Goal: Task Accomplishment & Management: Use online tool/utility

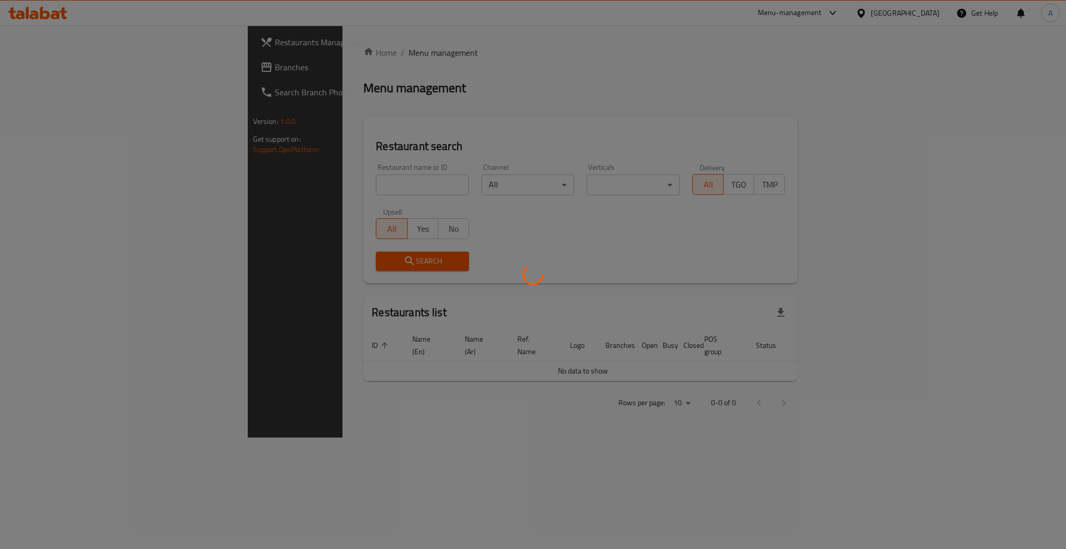
click at [270, 180] on div at bounding box center [533, 274] width 1066 height 549
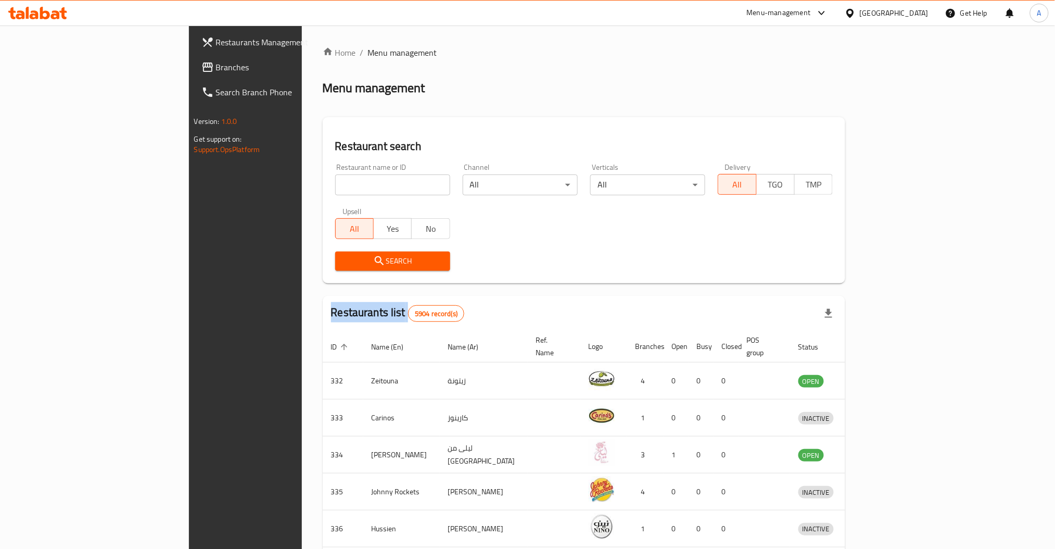
click at [323, 180] on div "Home / Menu management Menu management Restaurant search Restaurant name or ID …" at bounding box center [584, 406] width 523 height 721
click at [335, 180] on input "search" at bounding box center [392, 184] width 115 height 21
type input "aloosh"
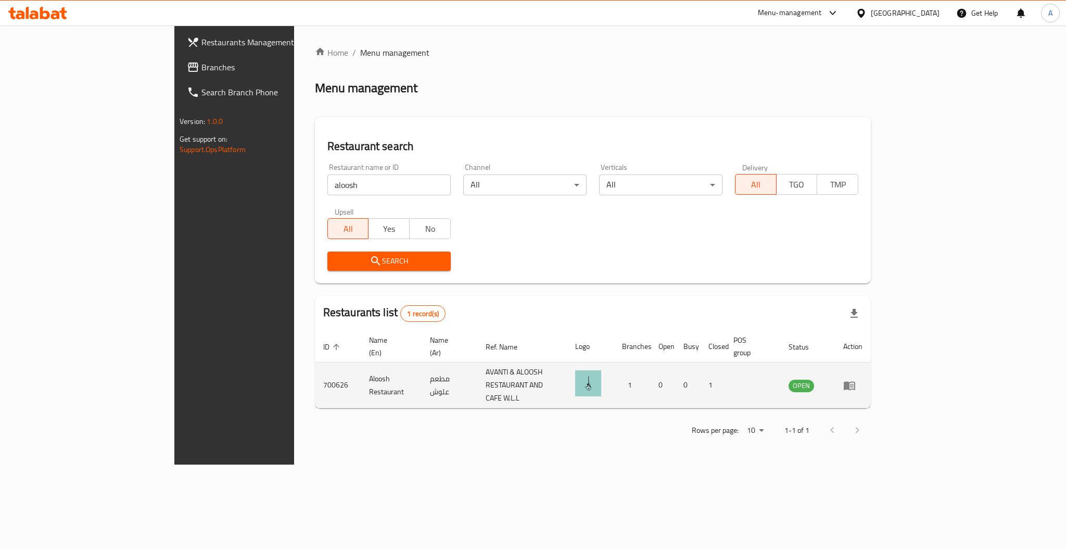
drag, startPoint x: 1019, startPoint y: 362, endPoint x: 1015, endPoint y: 368, distance: 7.1
click at [871, 362] on td "enhanced table" at bounding box center [853, 385] width 36 height 46
click at [854, 384] on icon "enhanced table" at bounding box center [852, 386] width 4 height 4
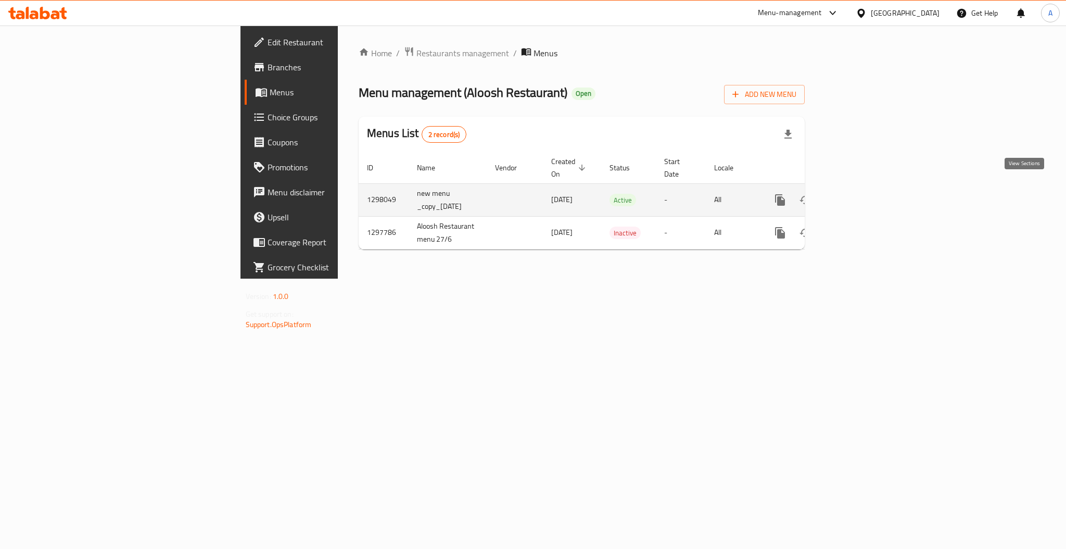
click at [868, 187] on link "enhanced table" at bounding box center [855, 199] width 25 height 25
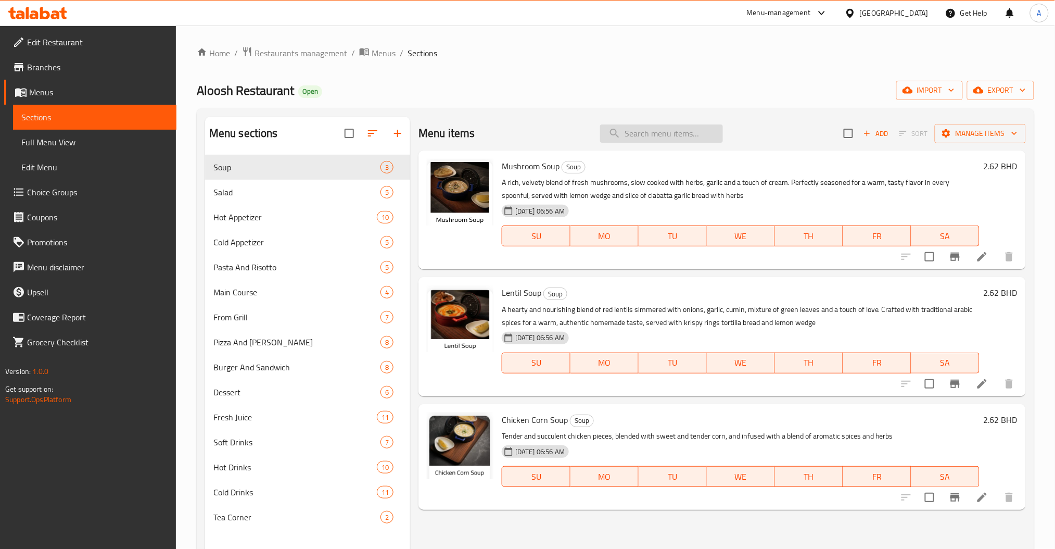
click at [687, 136] on input "search" at bounding box center [661, 133] width 123 height 18
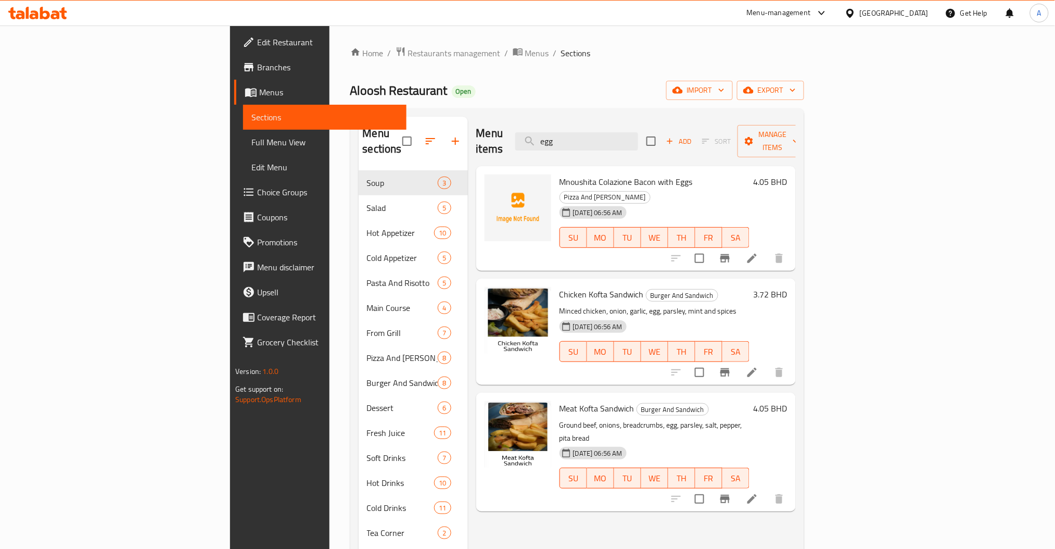
drag, startPoint x: 668, startPoint y: 127, endPoint x: 493, endPoint y: 135, distance: 174.6
click at [499, 135] on div "Menu items egg Add Sort Manage items" at bounding box center [636, 141] width 320 height 49
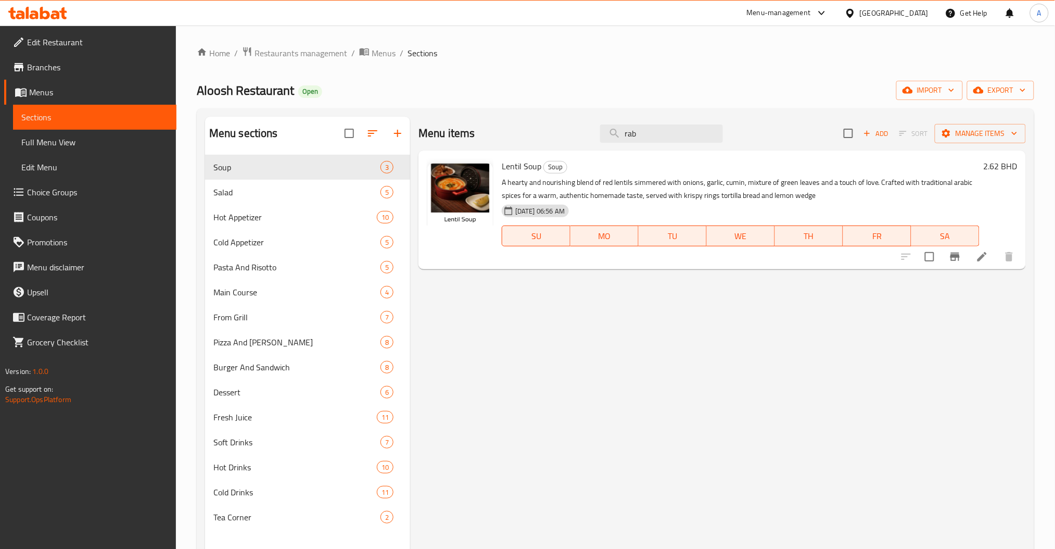
drag, startPoint x: 641, startPoint y: 137, endPoint x: 464, endPoint y: 144, distance: 177.7
click at [520, 140] on div "Menu items rab Add Sort Manage items" at bounding box center [723, 134] width 608 height 34
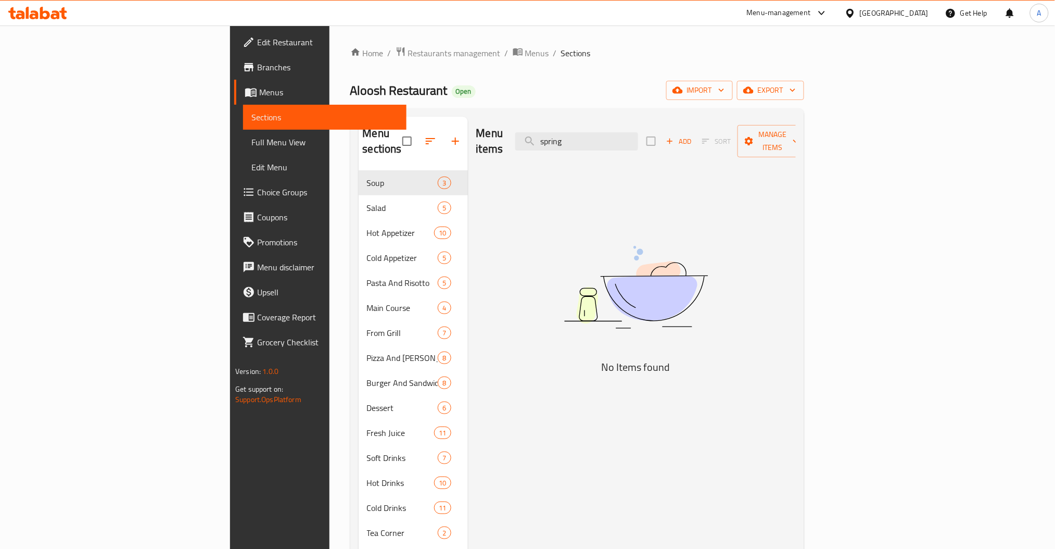
drag, startPoint x: 683, startPoint y: 133, endPoint x: 476, endPoint y: 157, distance: 208.7
click at [526, 142] on div "Menu items spring Add Sort Manage items" at bounding box center [636, 141] width 320 height 49
type input "ربيع"
drag, startPoint x: 528, startPoint y: 141, endPoint x: 456, endPoint y: 150, distance: 72.4
click at [487, 144] on div "Menu items ربيع Add Sort Manage items" at bounding box center [636, 141] width 320 height 49
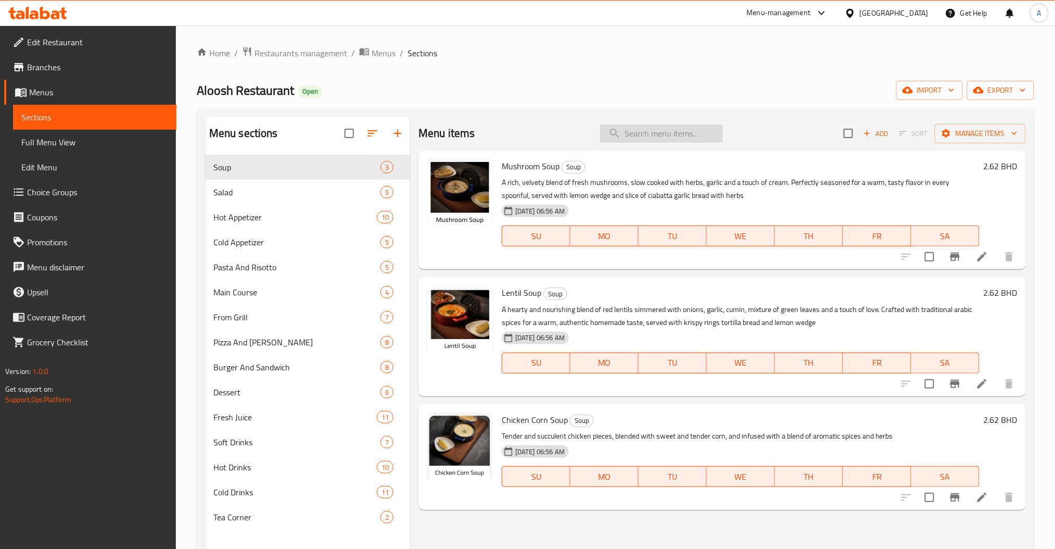
click at [630, 137] on input "search" at bounding box center [661, 133] width 123 height 18
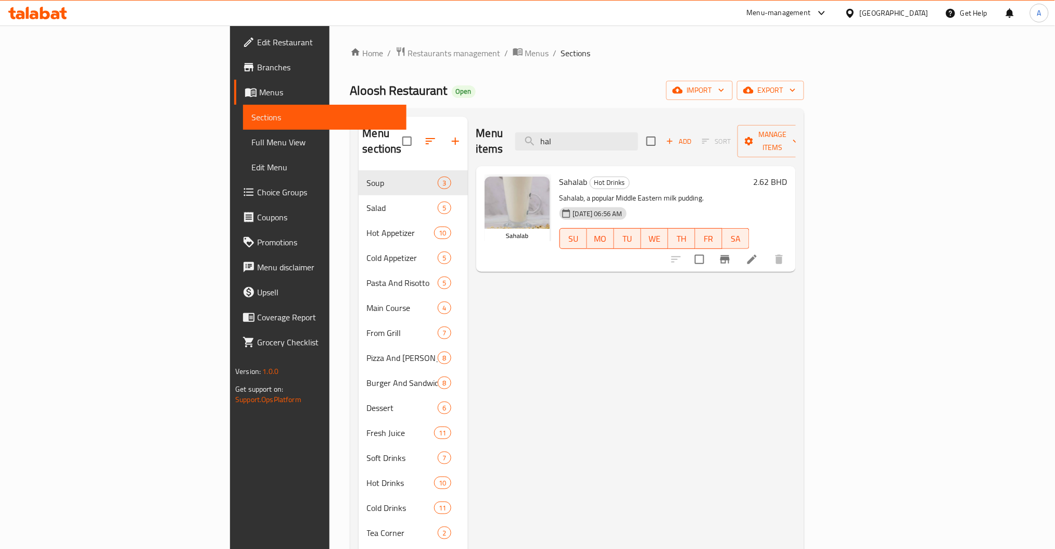
drag, startPoint x: 682, startPoint y: 123, endPoint x: 520, endPoint y: 135, distance: 162.4
click at [526, 135] on div "Menu items hal Add Sort Manage items" at bounding box center [636, 141] width 320 height 49
click at [638, 136] on input "hal" at bounding box center [576, 141] width 123 height 18
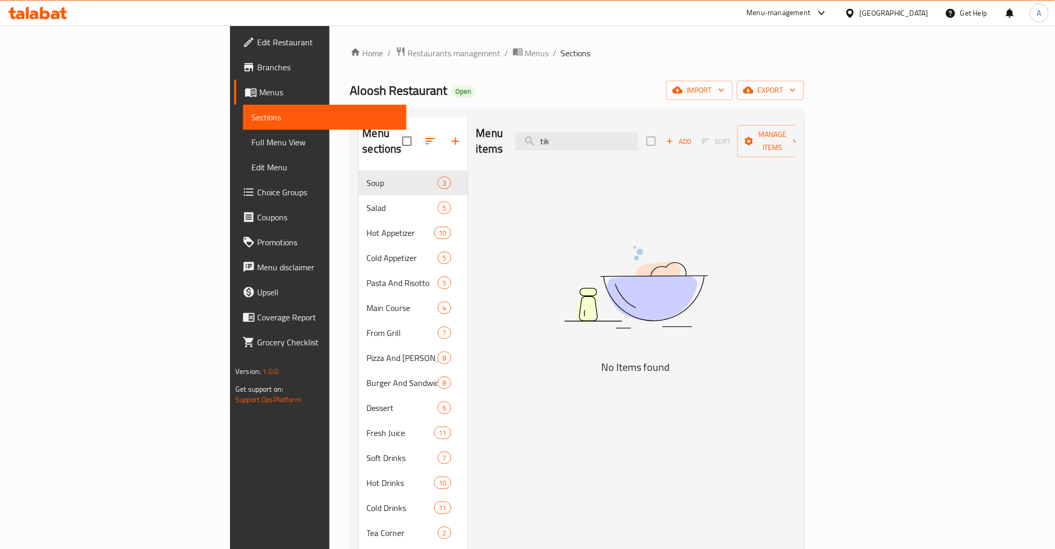
drag, startPoint x: 646, startPoint y: 130, endPoint x: 521, endPoint y: 132, distance: 125.5
click at [590, 130] on div "Menu items tik Add Sort Manage items" at bounding box center [636, 141] width 320 height 49
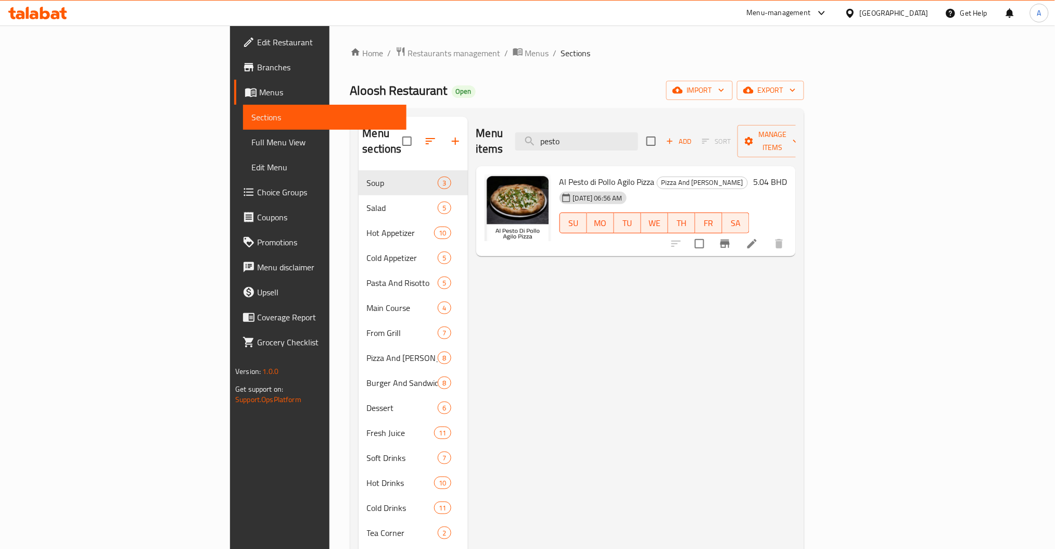
drag, startPoint x: 662, startPoint y: 132, endPoint x: 480, endPoint y: 136, distance: 182.3
click at [556, 133] on div "Menu items pesto Add Sort Manage items" at bounding box center [636, 141] width 320 height 49
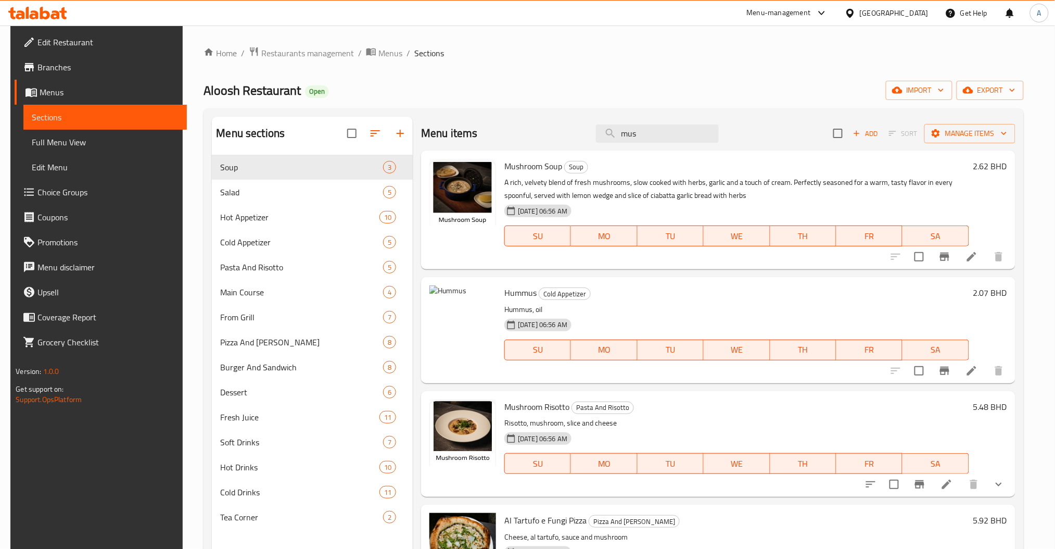
drag, startPoint x: 681, startPoint y: 133, endPoint x: 475, endPoint y: 130, distance: 206.2
click at [531, 133] on div "Menu items mus Add Sort Manage items" at bounding box center [718, 134] width 594 height 34
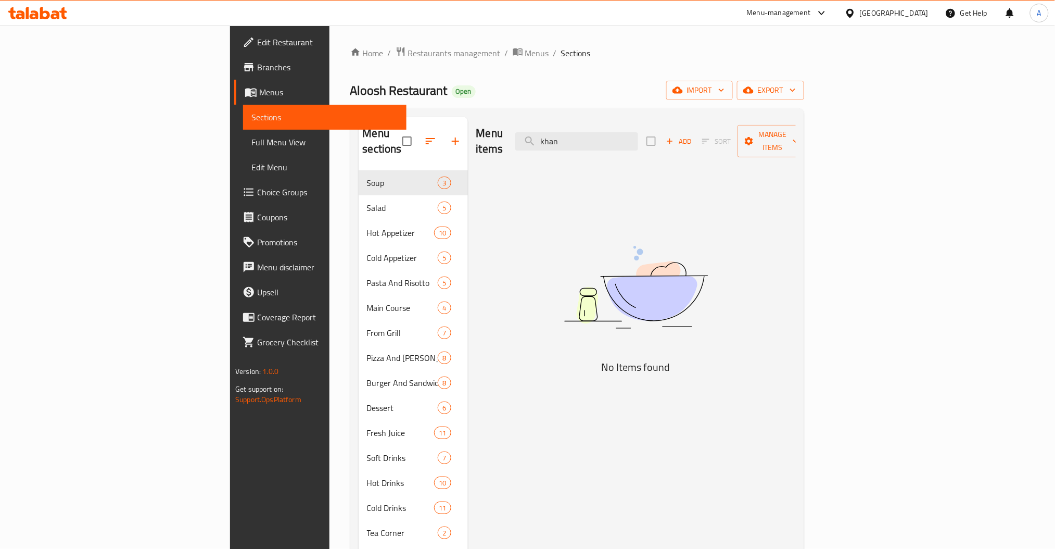
drag, startPoint x: 660, startPoint y: 140, endPoint x: 514, endPoint y: 143, distance: 146.3
click at [578, 143] on div "Menu items khan Add Sort Manage items" at bounding box center [636, 141] width 320 height 49
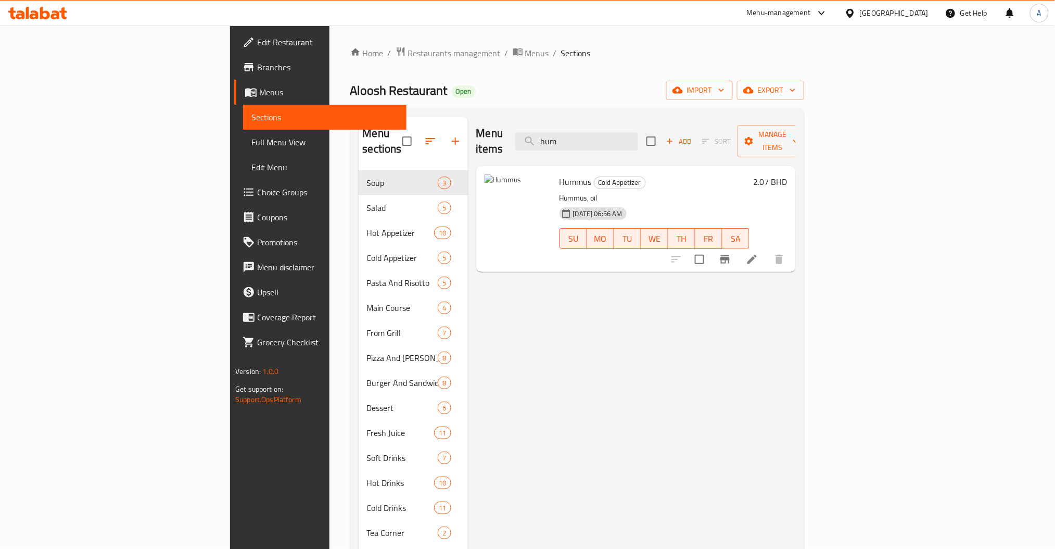
click at [573, 141] on div "Menu items hum Add Sort Manage items" at bounding box center [636, 141] width 320 height 49
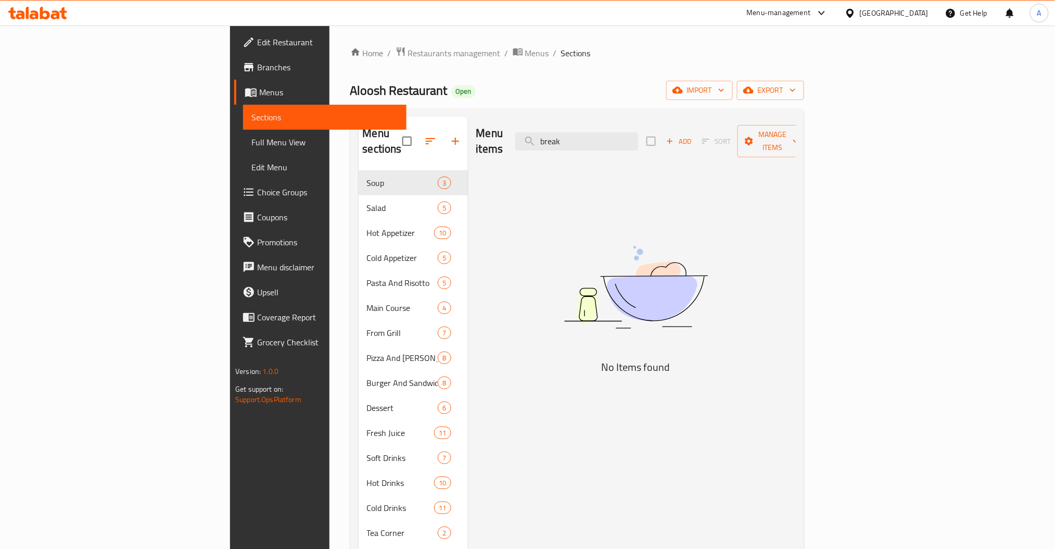
drag, startPoint x: 660, startPoint y: 137, endPoint x: 424, endPoint y: 137, distance: 235.9
click at [500, 137] on div "Menu items break Add Sort Manage items" at bounding box center [636, 141] width 320 height 49
click at [638, 132] on input "break" at bounding box center [576, 141] width 123 height 18
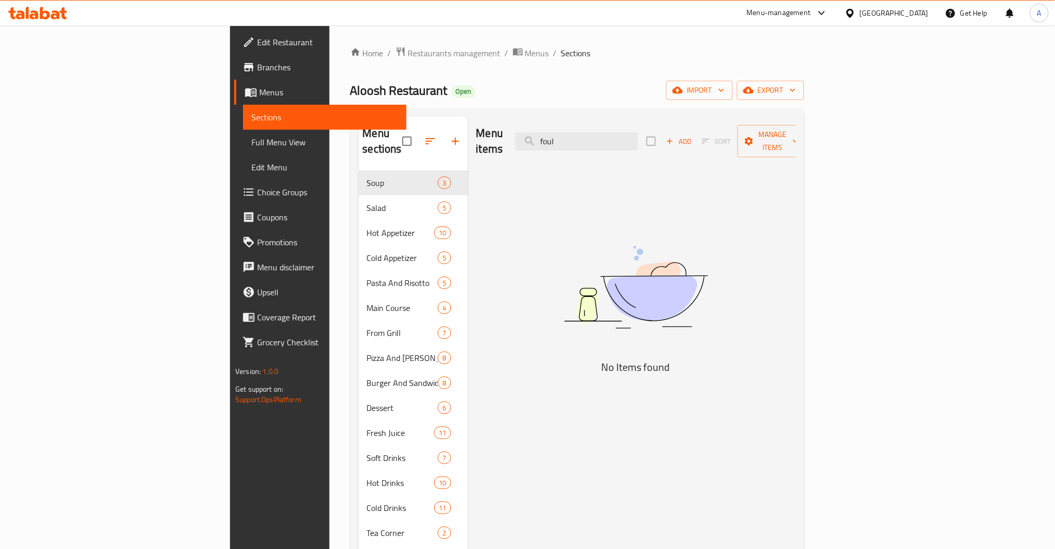
drag, startPoint x: 671, startPoint y: 139, endPoint x: 461, endPoint y: 136, distance: 210.4
click at [504, 136] on div "Menu items foul Add Sort Manage items" at bounding box center [636, 141] width 320 height 49
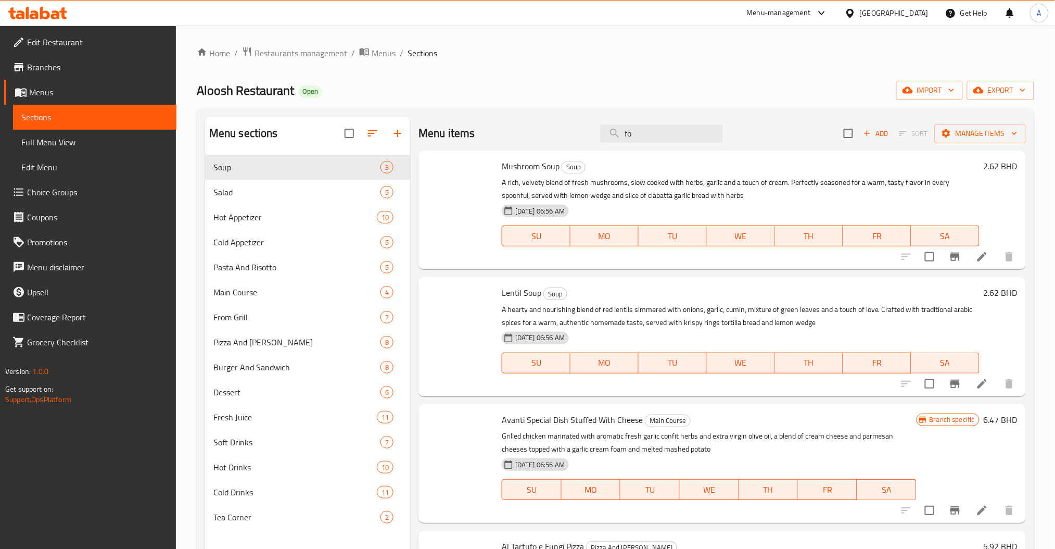
type input "f"
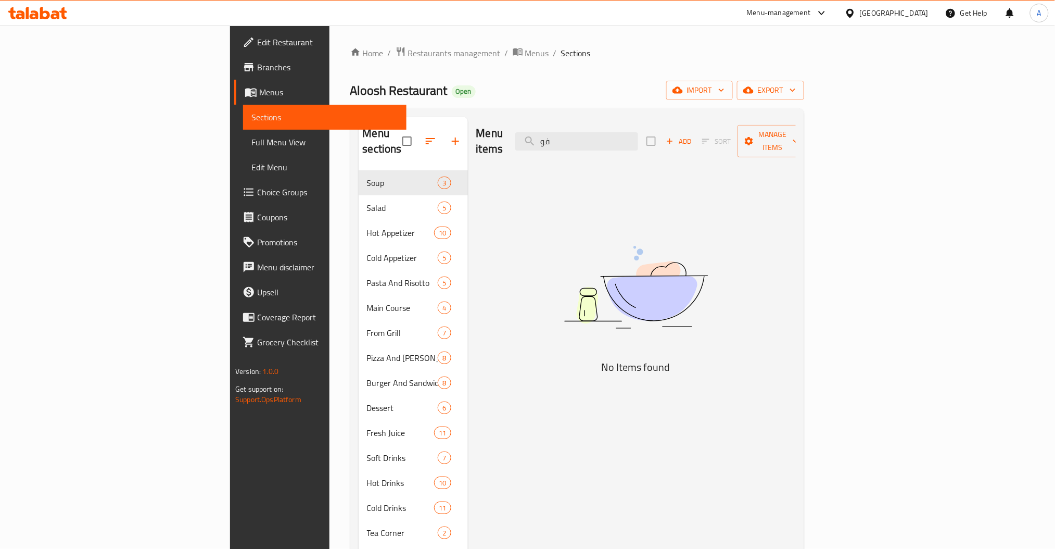
type input "ف"
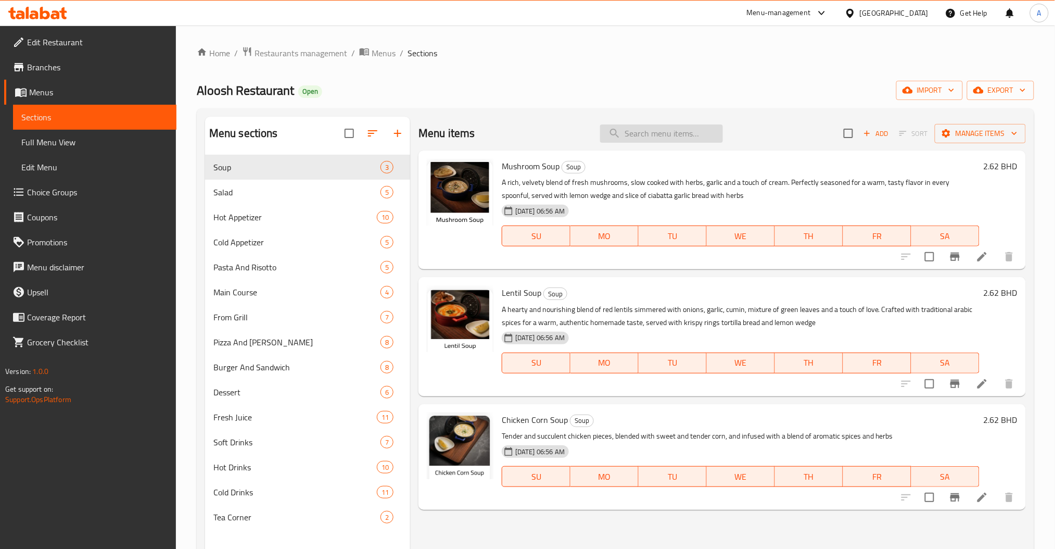
click at [655, 133] on input "search" at bounding box center [661, 133] width 123 height 18
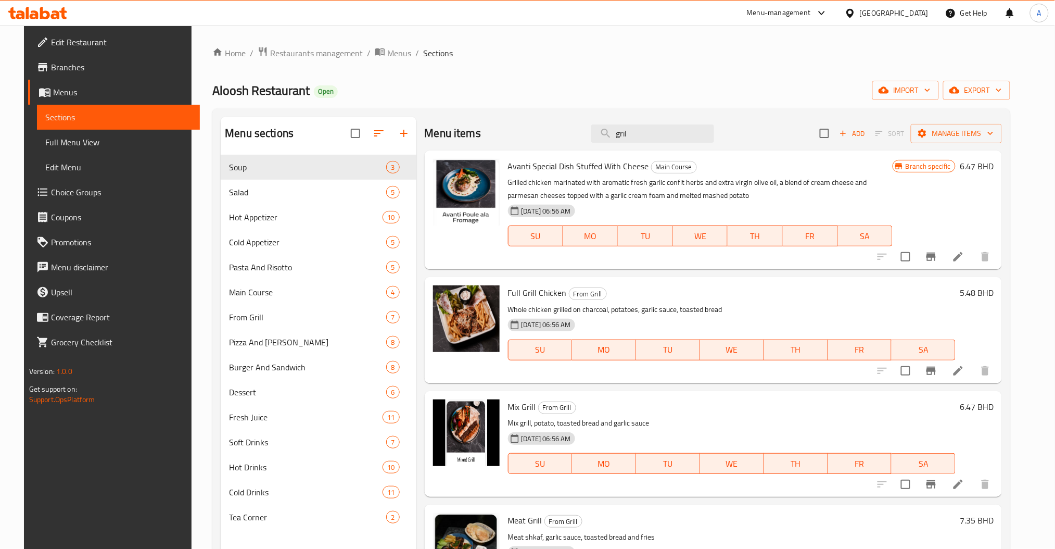
scroll to position [69, 0]
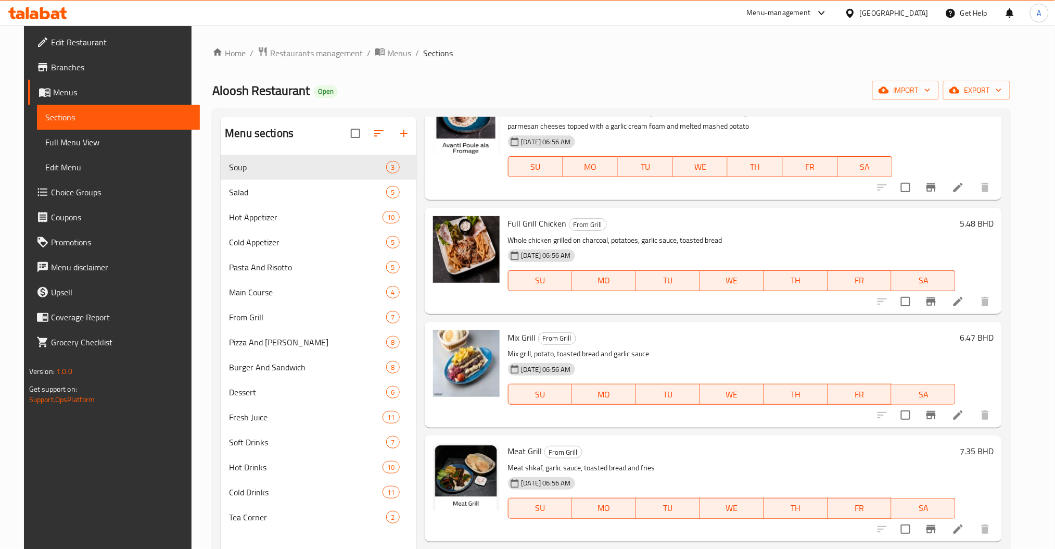
drag, startPoint x: 948, startPoint y: 127, endPoint x: 917, endPoint y: 128, distance: 31.2
click at [948, 128] on div "Branch specific 6.47 BHD" at bounding box center [943, 141] width 101 height 102
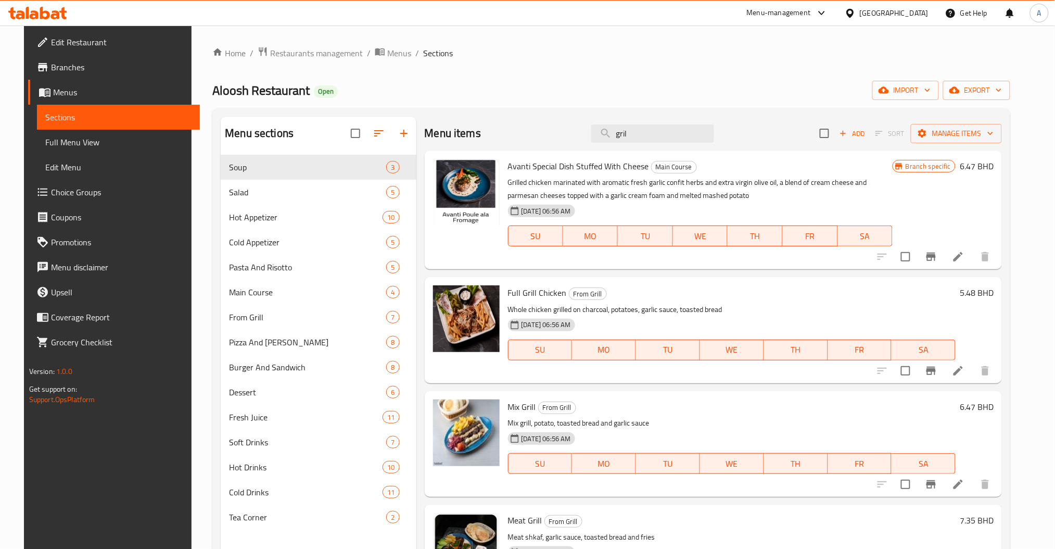
click at [488, 141] on div "Menu items gril Add Sort Manage items" at bounding box center [714, 134] width 578 height 34
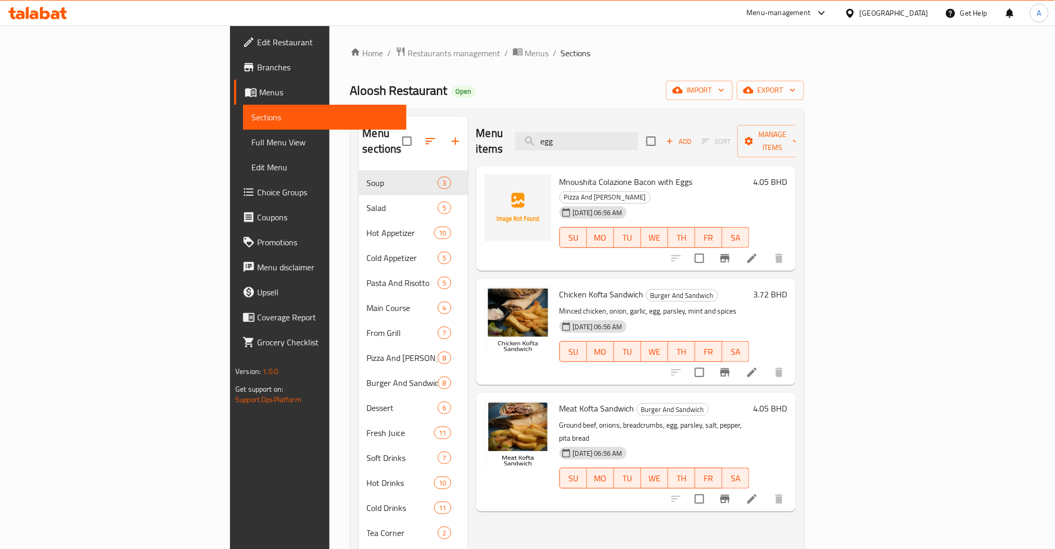
drag, startPoint x: 536, startPoint y: 136, endPoint x: 429, endPoint y: 136, distance: 107.3
click at [476, 136] on div "Menu items egg Add Sort Manage items" at bounding box center [636, 141] width 320 height 49
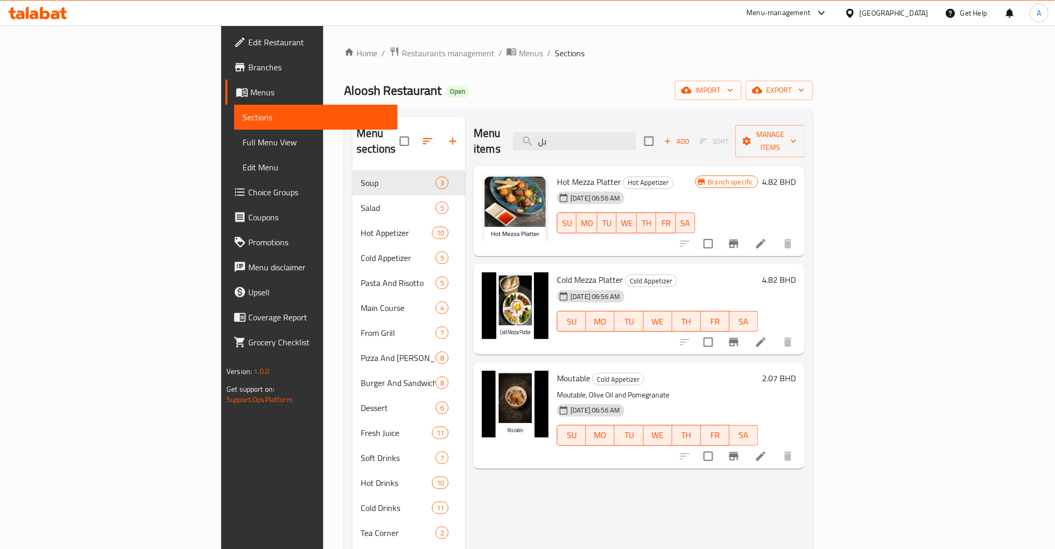
drag, startPoint x: 648, startPoint y: 127, endPoint x: 511, endPoint y: 140, distance: 137.6
click at [515, 139] on div "Menu items بل Add Sort Manage items" at bounding box center [639, 141] width 331 height 49
type input "ؤ"
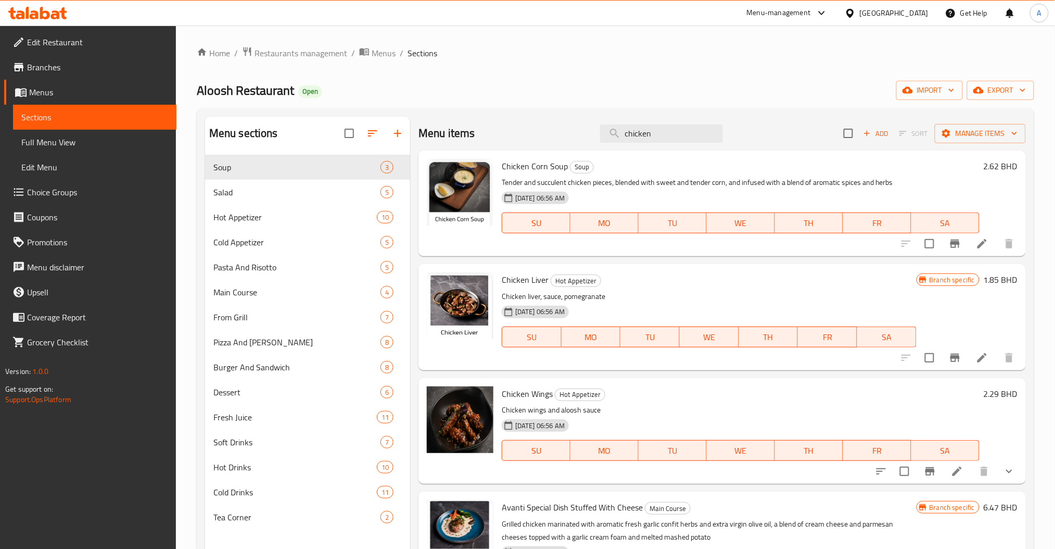
click at [575, 140] on div "Menu items chicken Add Sort Manage items" at bounding box center [723, 134] width 608 height 34
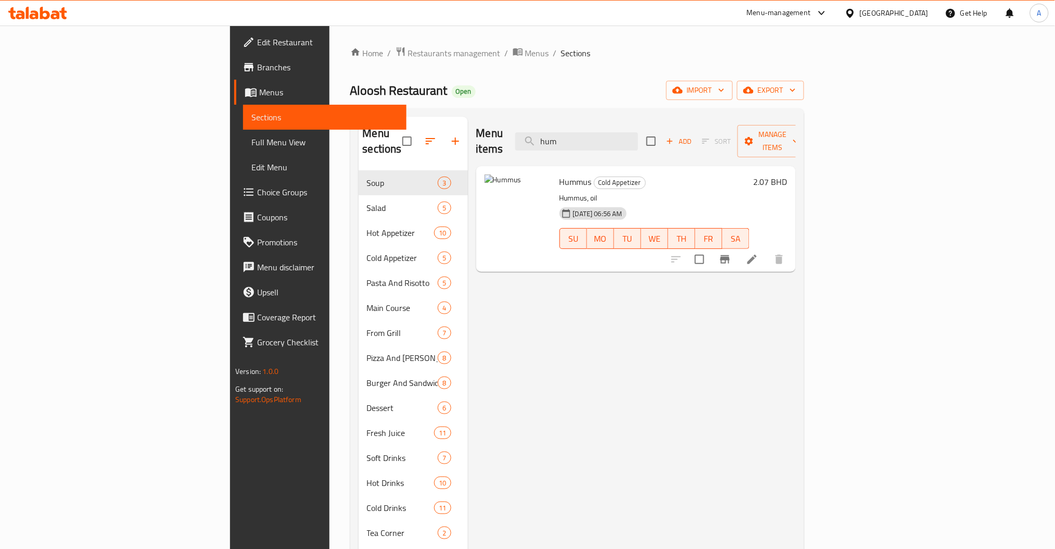
drag, startPoint x: 662, startPoint y: 137, endPoint x: 447, endPoint y: 138, distance: 214.5
click at [544, 137] on div "Menu items hum Add Sort Manage items" at bounding box center [636, 141] width 320 height 49
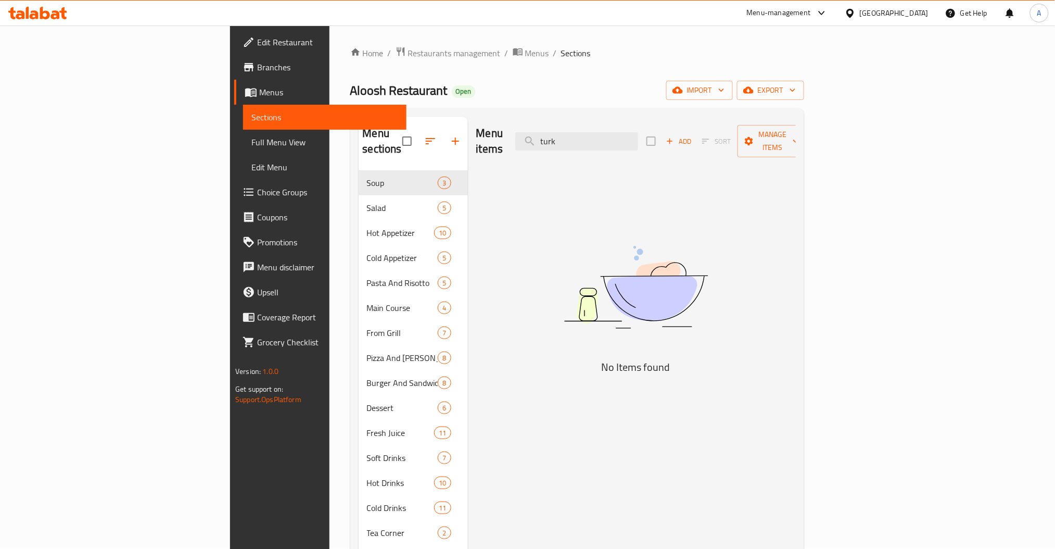
drag, startPoint x: 677, startPoint y: 131, endPoint x: 509, endPoint y: 143, distance: 169.1
click at [571, 140] on div "Menu items turk Add Sort Manage items" at bounding box center [636, 141] width 320 height 49
click at [638, 134] on input "turk" at bounding box center [576, 141] width 123 height 18
type input "l"
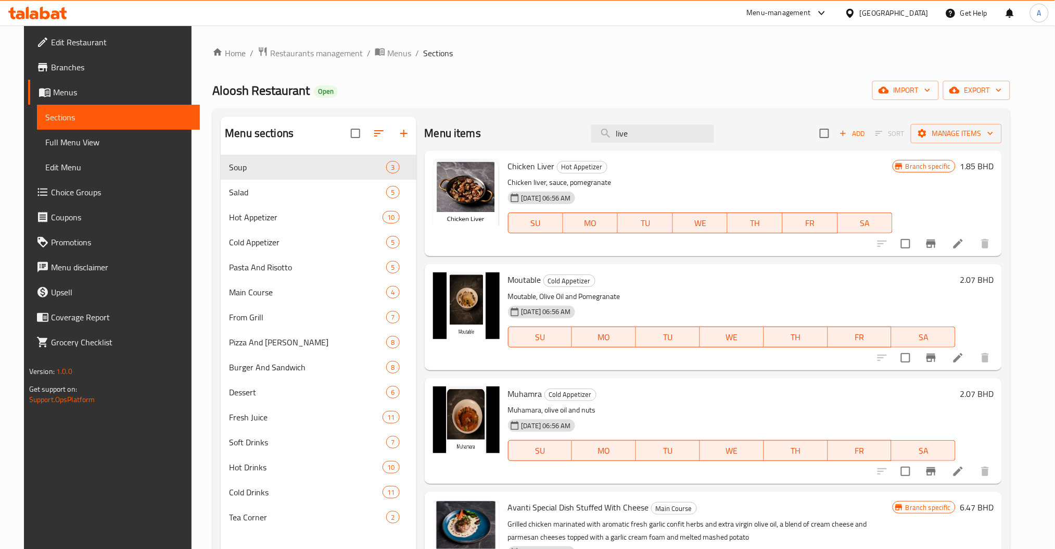
drag, startPoint x: 671, startPoint y: 127, endPoint x: 421, endPoint y: 135, distance: 250.6
click at [464, 135] on div "Menu items live Add Sort Manage items" at bounding box center [714, 134] width 578 height 34
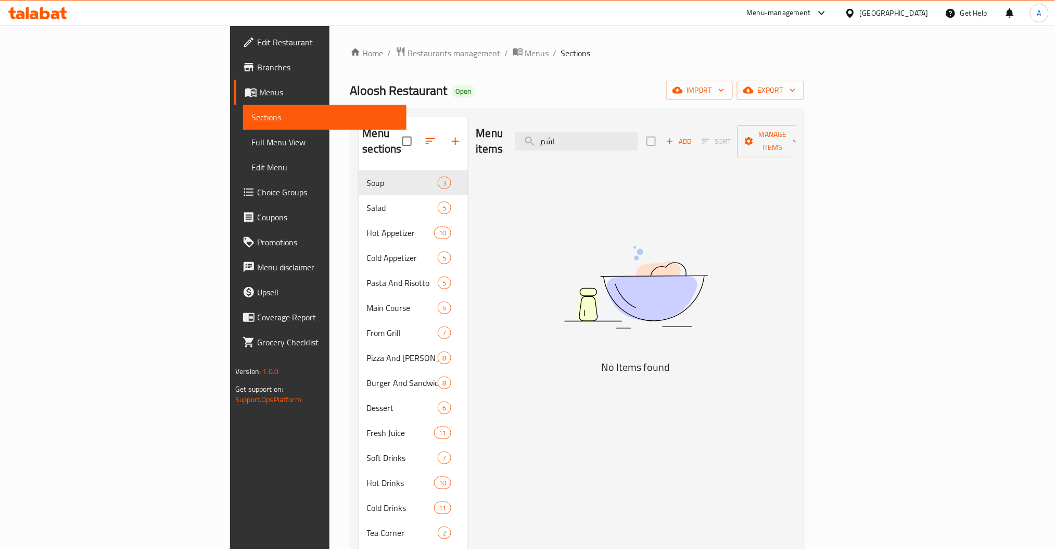
drag, startPoint x: 629, startPoint y: 145, endPoint x: 371, endPoint y: 146, distance: 257.7
click at [409, 145] on div "Menu sections Soup 3 Salad 5 Hot Appetizer 10 Cold Appetizer 5 Pasta And Risott…" at bounding box center [577, 391] width 437 height 549
click at [711, 147] on div "Menu items اشم Add Sort Manage items" at bounding box center [636, 141] width 320 height 49
click at [680, 144] on div "Menu items اشم Add Sort Manage items" at bounding box center [636, 141] width 320 height 49
click at [638, 140] on input "اشم" at bounding box center [576, 141] width 123 height 18
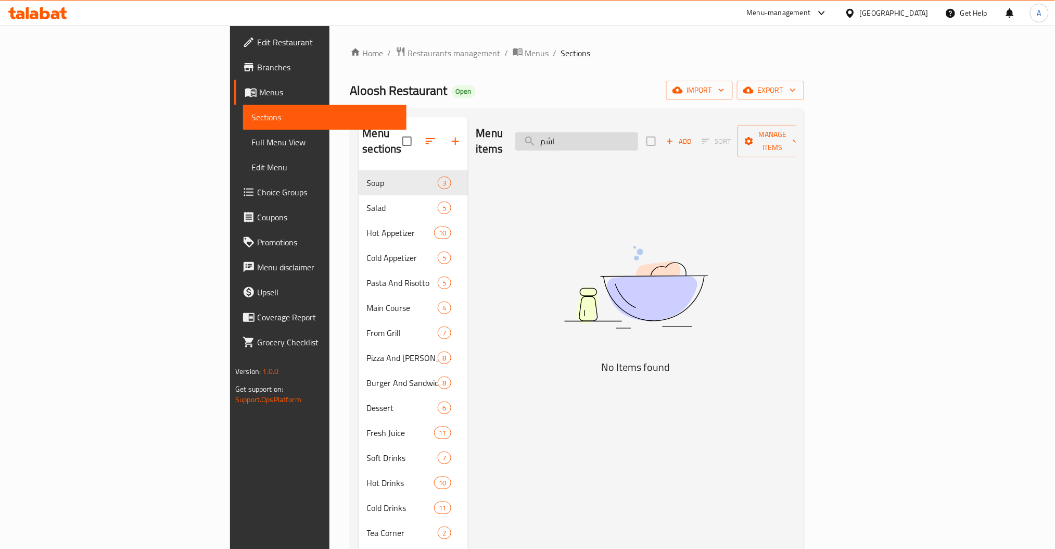
click at [638, 140] on input "اشم" at bounding box center [576, 141] width 123 height 18
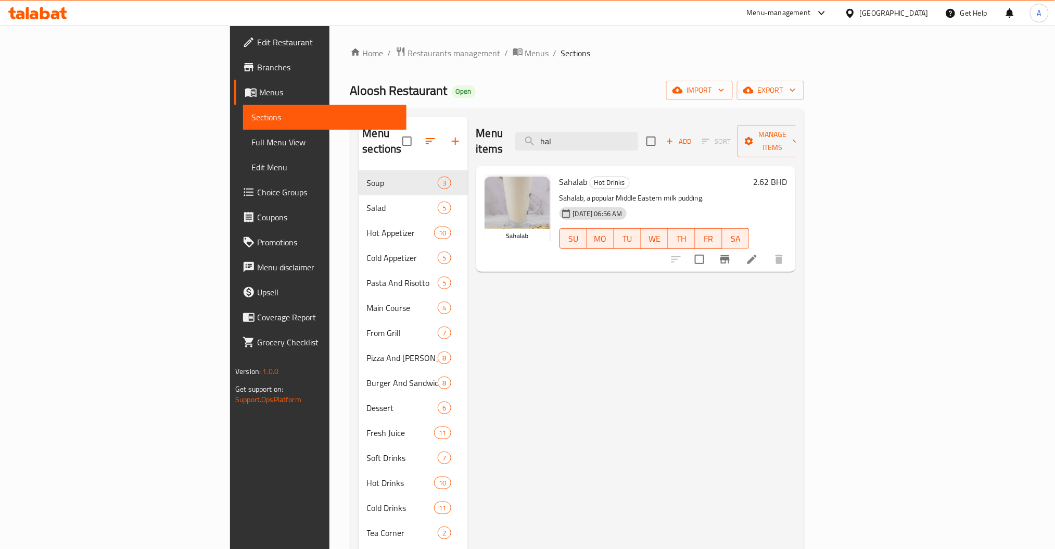
drag, startPoint x: 686, startPoint y: 130, endPoint x: 518, endPoint y: 163, distance: 170.9
click at [555, 154] on div "Menu items hal Add Sort Manage items Sahalab Hot Drinks Sahalab, a popular Midd…" at bounding box center [632, 391] width 328 height 549
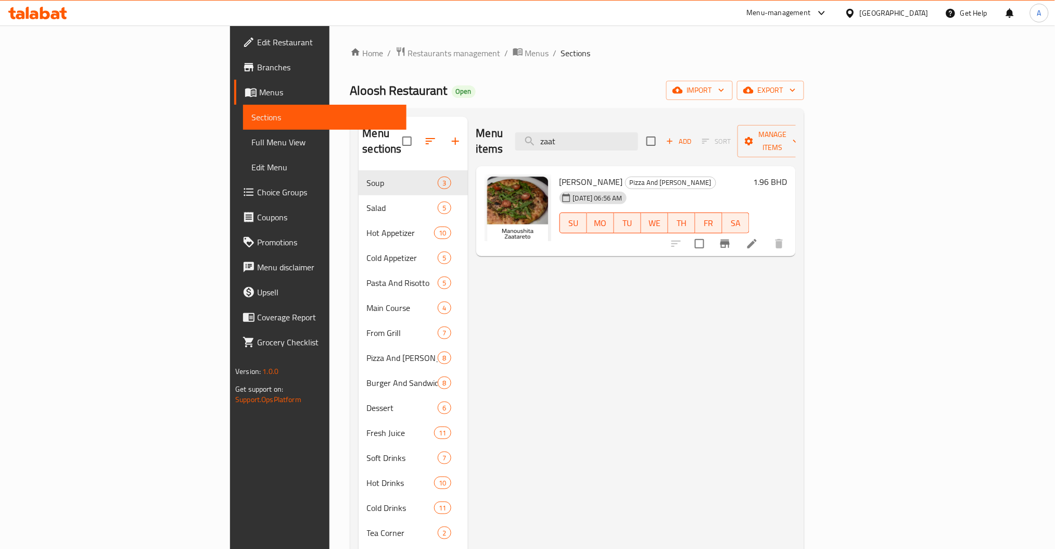
drag, startPoint x: 658, startPoint y: 129, endPoint x: 520, endPoint y: 142, distance: 138.6
click at [554, 142] on div "Menu items zaat Add Sort Manage items" at bounding box center [636, 141] width 320 height 49
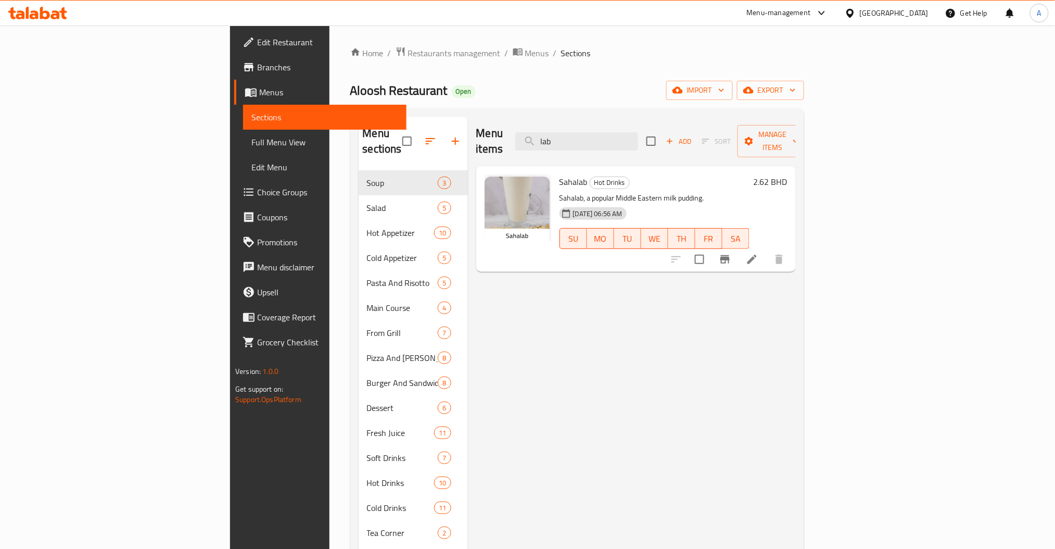
click at [514, 147] on div "Menu items lab Add Sort Manage items" at bounding box center [636, 141] width 320 height 49
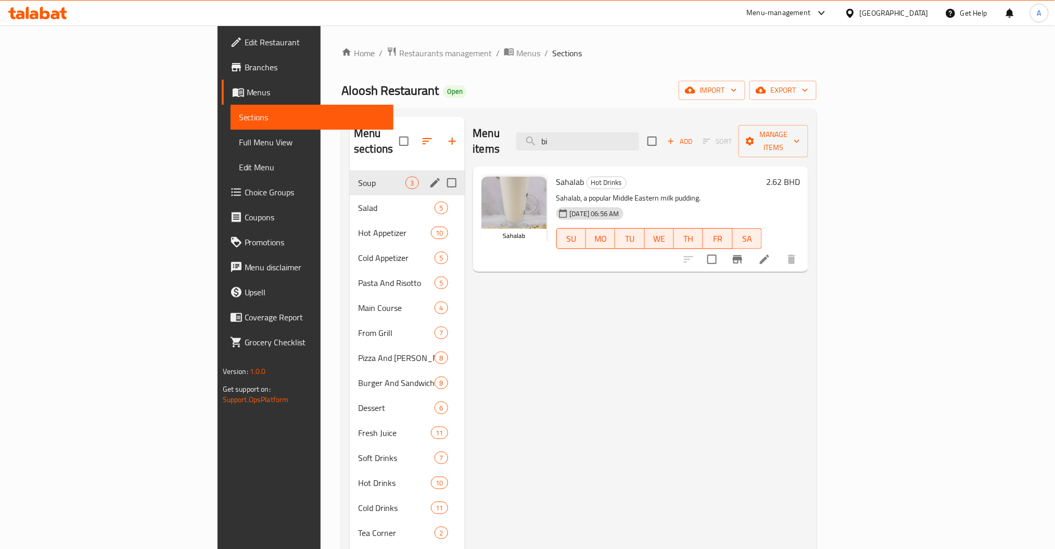
type input "b"
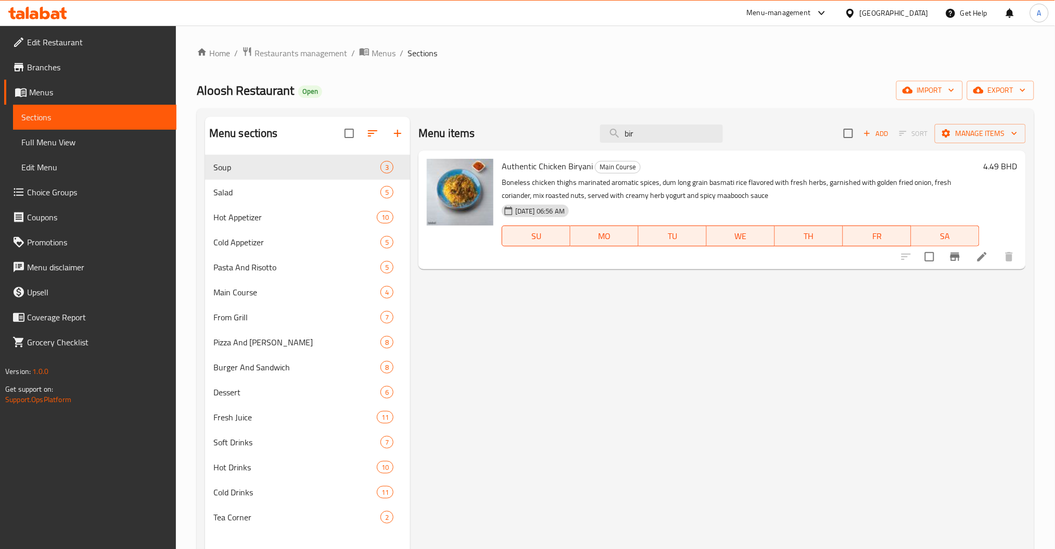
drag, startPoint x: 668, startPoint y: 129, endPoint x: 424, endPoint y: 133, distance: 244.2
click at [523, 133] on div "Menu items bir Add Sort Manage items" at bounding box center [723, 134] width 608 height 34
type input "mut"
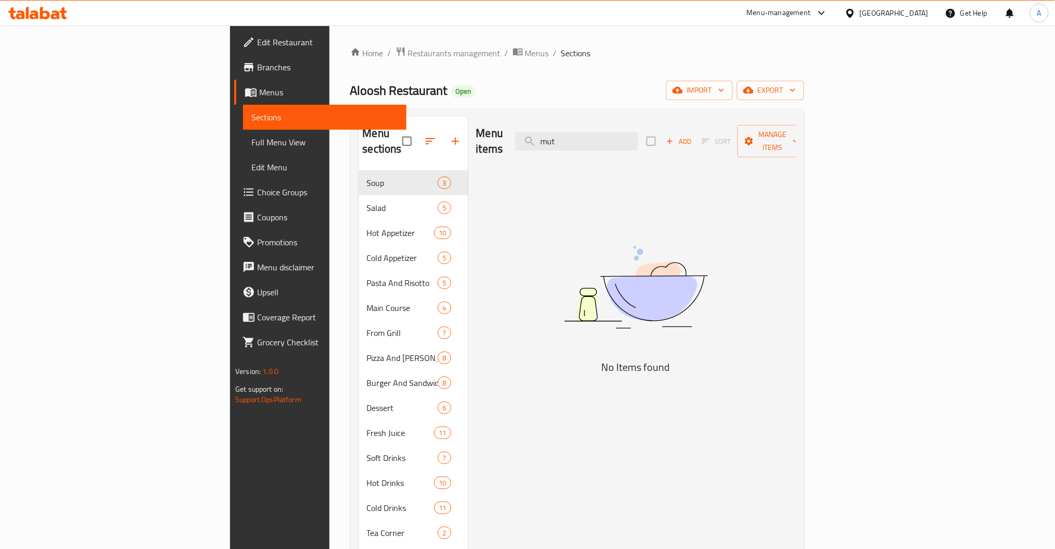
click at [492, 139] on div "Menu items mut Add Sort Manage items" at bounding box center [636, 141] width 320 height 49
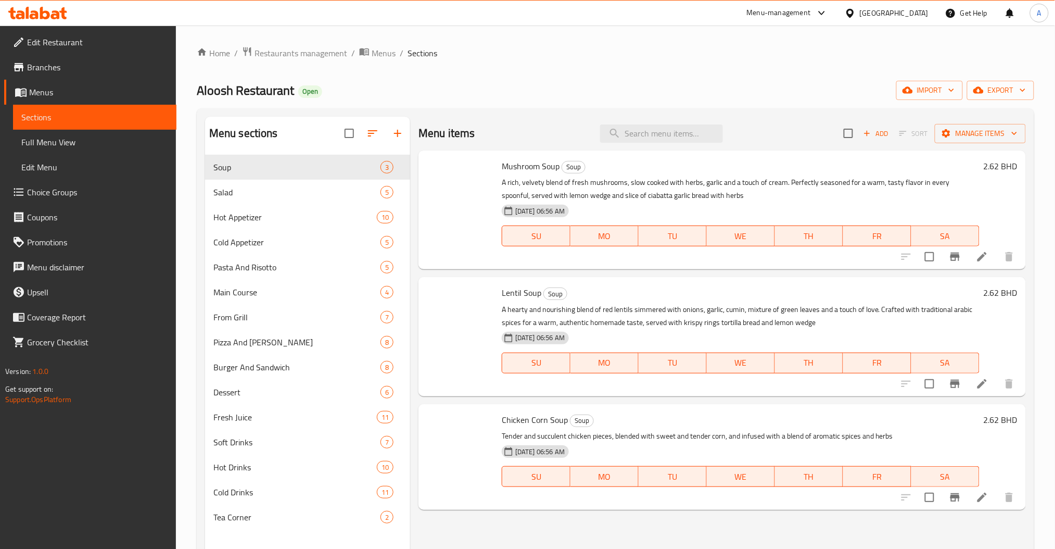
type input "م"
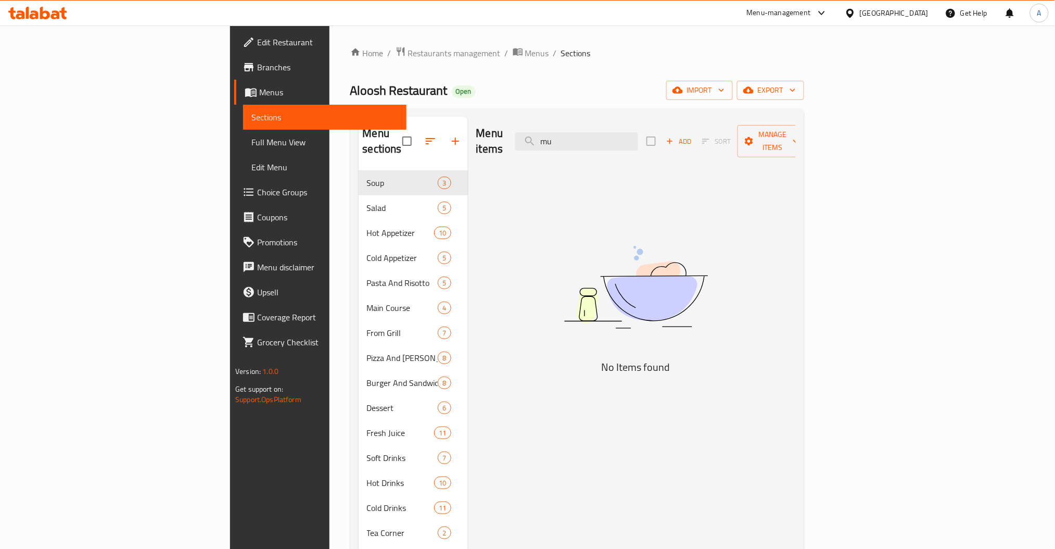
type input "m"
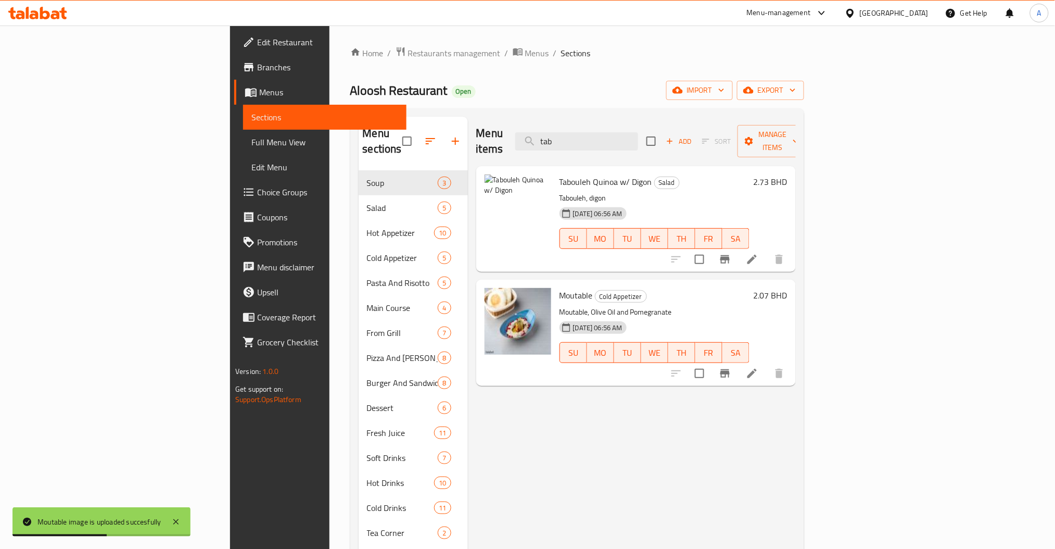
drag, startPoint x: 604, startPoint y: 140, endPoint x: 458, endPoint y: 140, distance: 145.8
click at [529, 140] on div "Menu items tab Add Sort Manage items" at bounding box center [636, 141] width 320 height 49
type input "b"
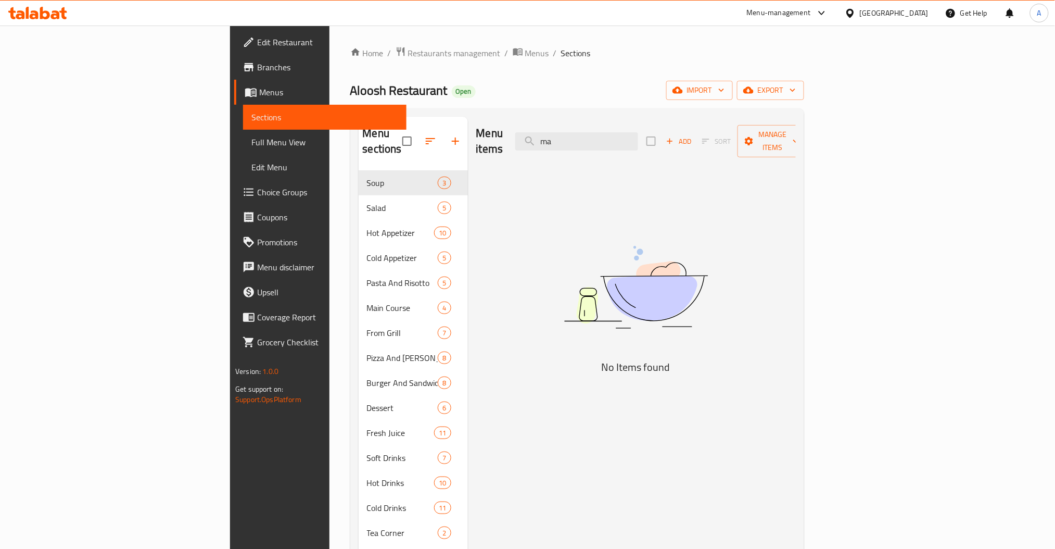
type input "m"
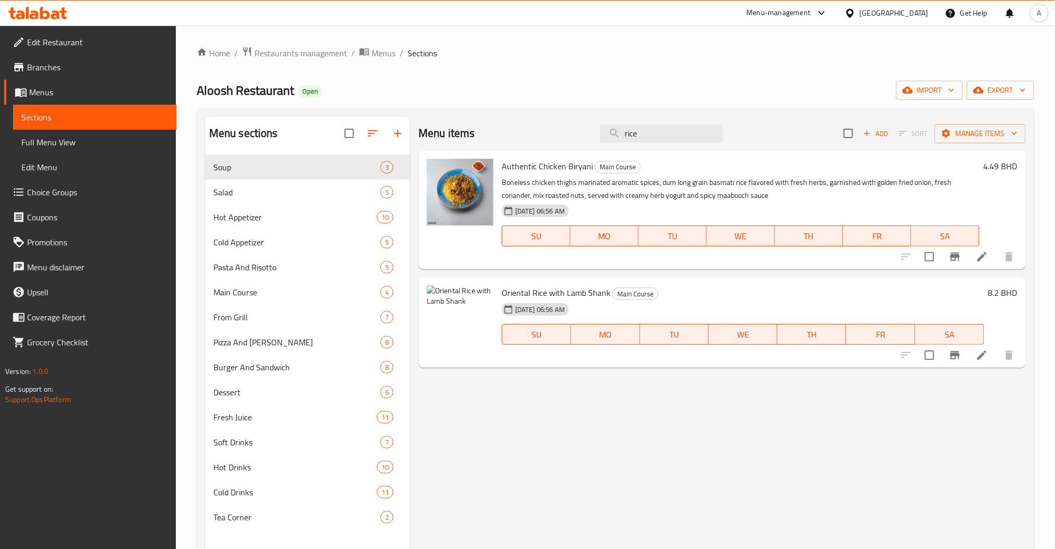
drag, startPoint x: 657, startPoint y: 128, endPoint x: 363, endPoint y: 133, distance: 293.7
click at [420, 133] on div "Menu items rice Add Sort Manage items" at bounding box center [723, 134] width 608 height 34
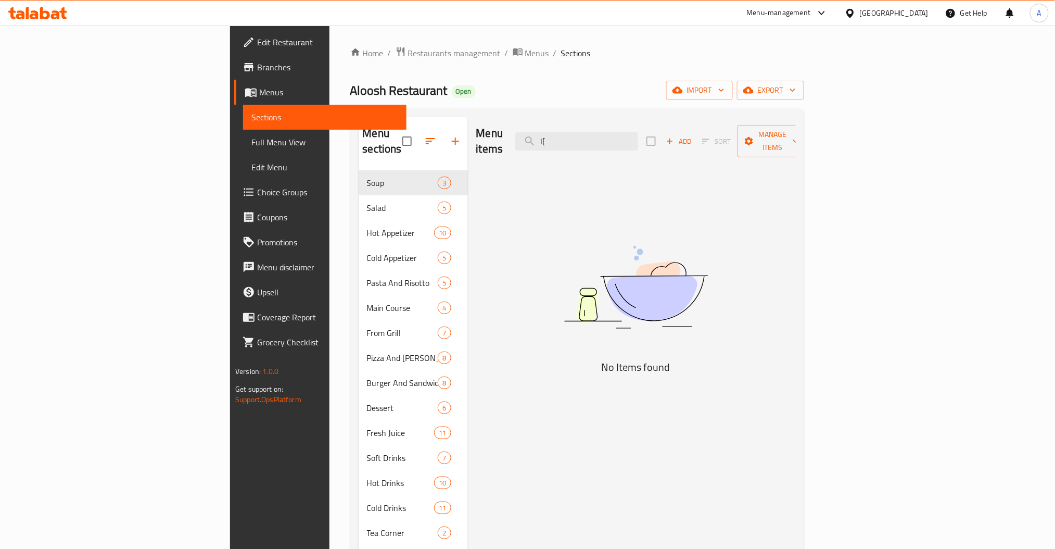
type input "l"
type input "م"
